Goal: Transaction & Acquisition: Purchase product/service

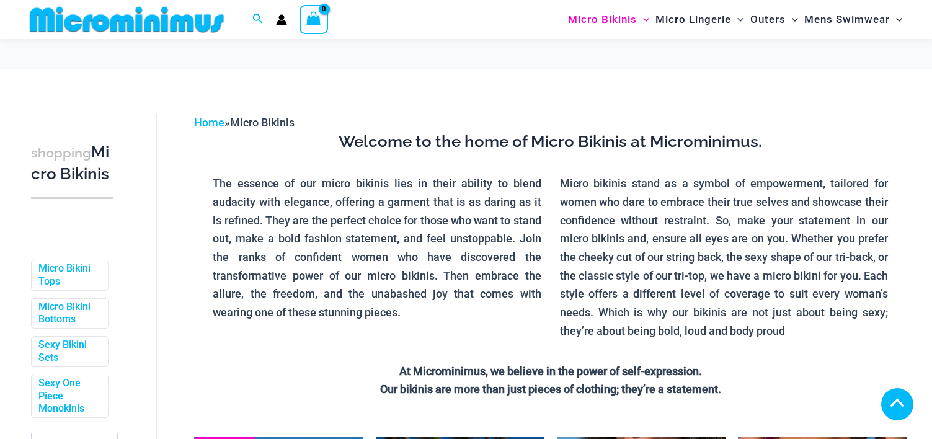
scroll to position [248, 0]
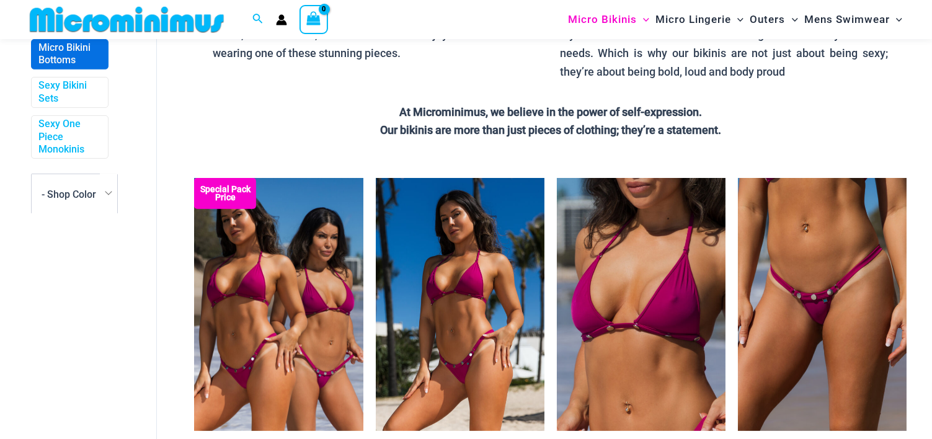
click at [45, 68] on link "Micro Bikini Bottoms" at bounding box center [68, 55] width 60 height 26
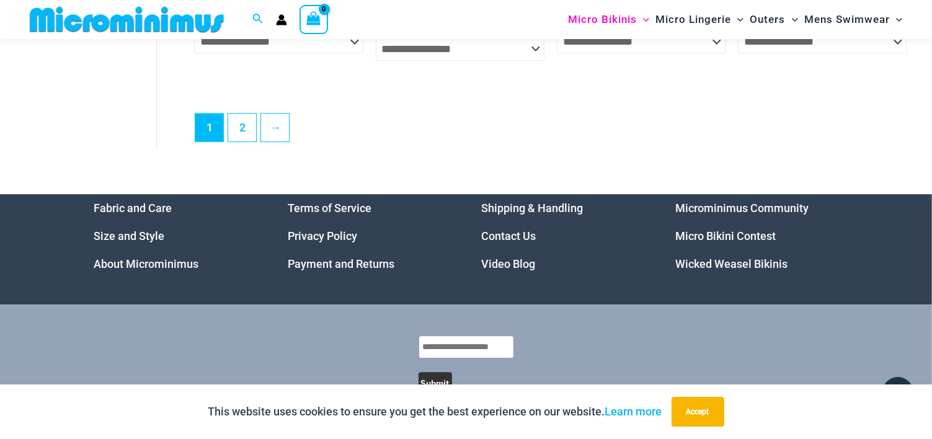
scroll to position [3435, 0]
